Goal: Information Seeking & Learning: Learn about a topic

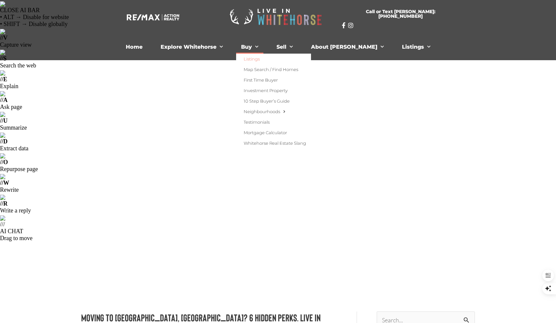
click at [263, 59] on link "Listings" at bounding box center [273, 59] width 75 height 11
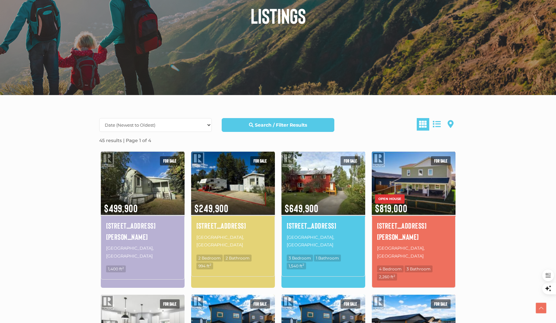
scroll to position [329, 0]
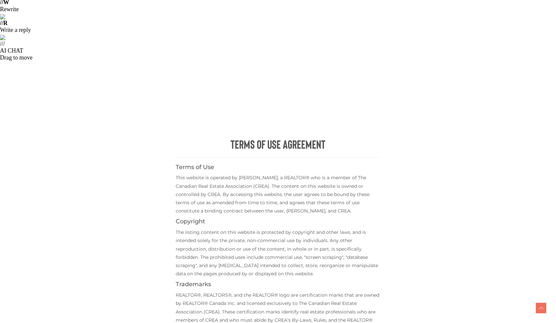
scroll to position [238, 0]
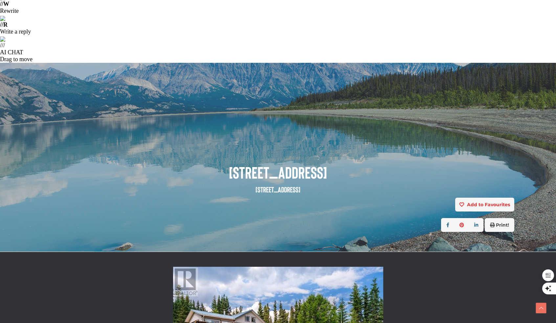
scroll to position [183, 0]
